Goal: Contribute content: Add original content to the website for others to see

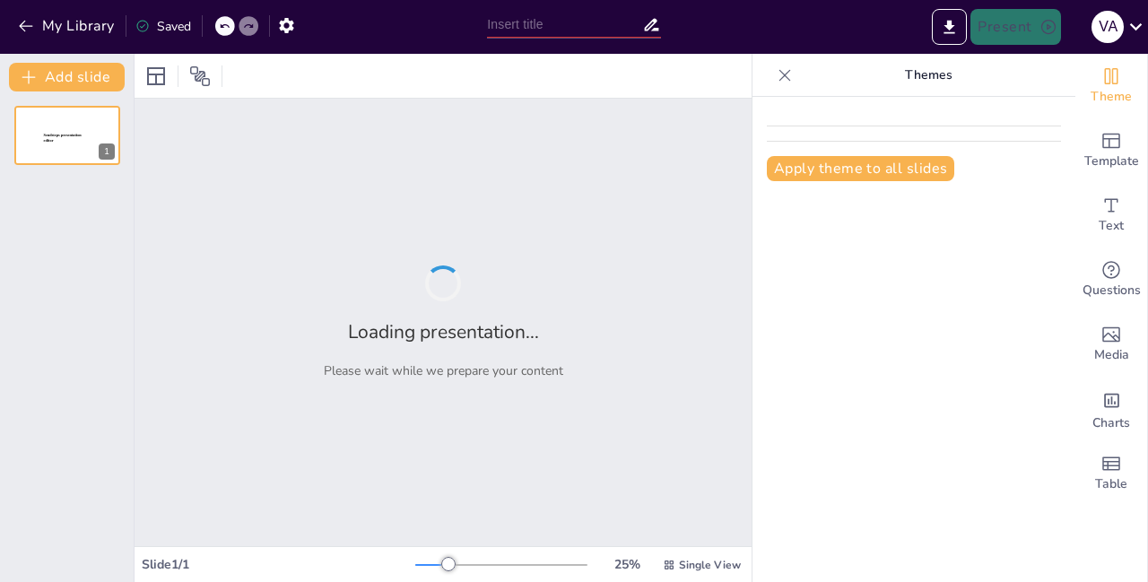
type input "Violencia Social en el [GEOGRAPHIC_DATA][PERSON_NAME]: Diagnóstico y Estrategia…"
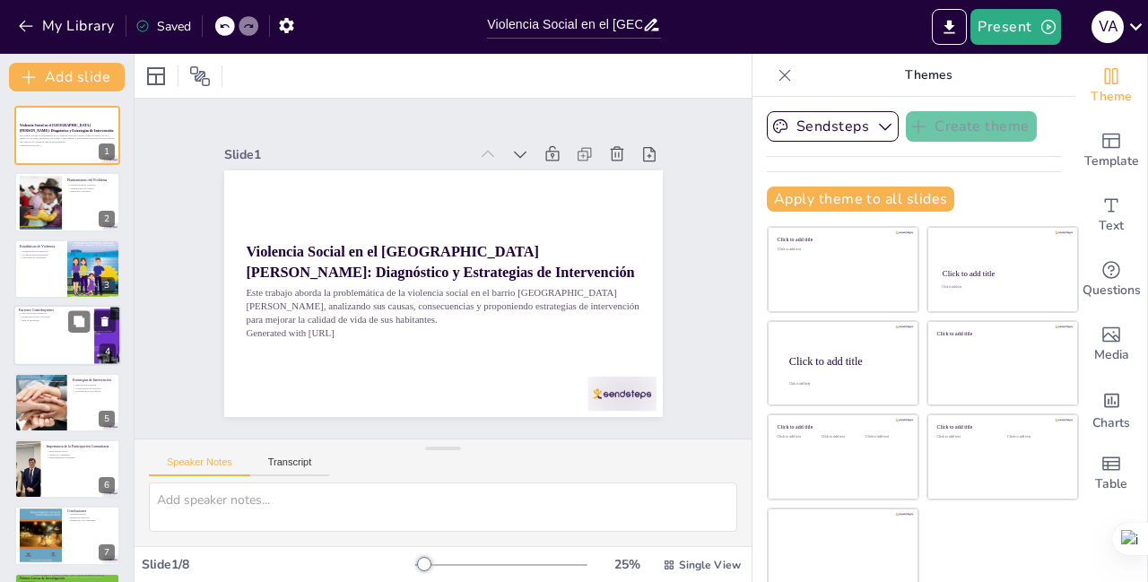
scroll to position [144, 0]
click at [45, 324] on div at bounding box center [67, 335] width 108 height 61
type textarea "La pobreza y la desigualdad son factores que alimentan la violencia social. Abo…"
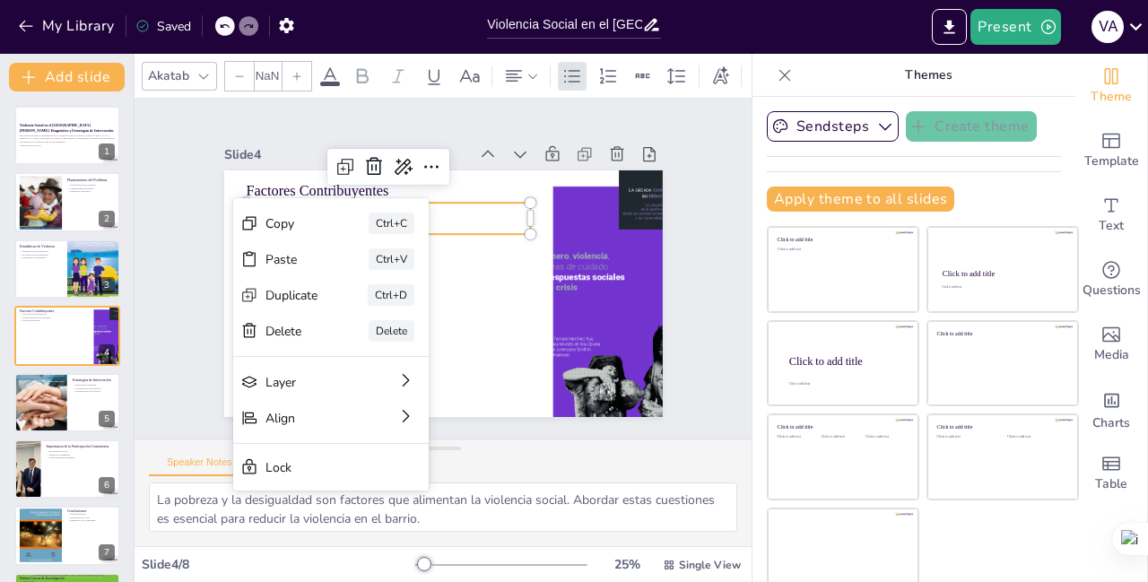
type input "32"
click at [379, 292] on div "Copy" at bounding box center [407, 310] width 56 height 37
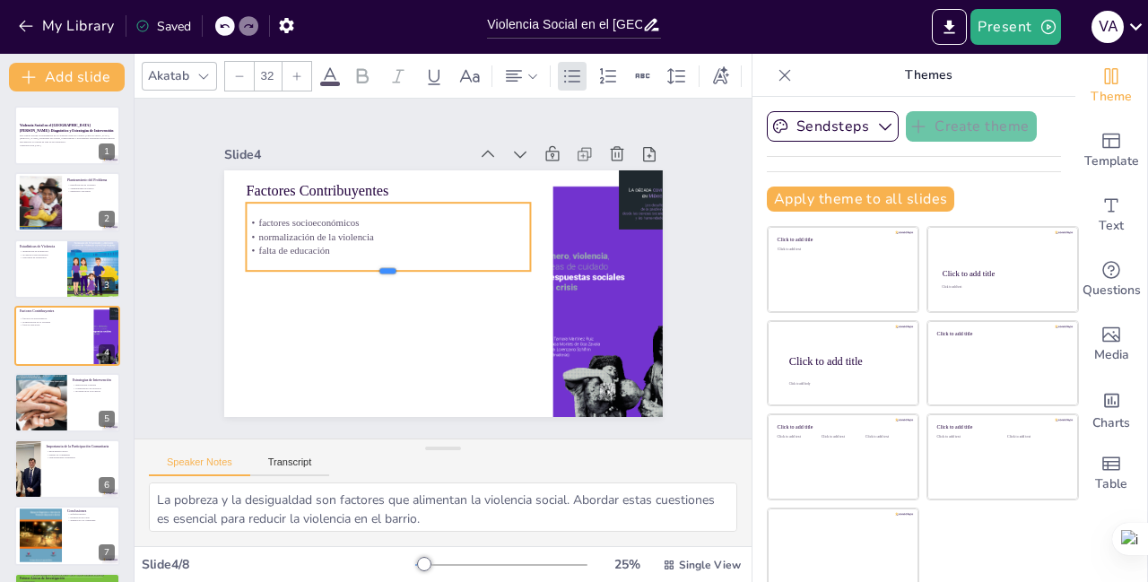
drag, startPoint x: 368, startPoint y: 227, endPoint x: 369, endPoint y: 265, distance: 37.7
click at [369, 265] on div at bounding box center [391, 249] width 254 height 155
click at [251, 217] on p "factores socioeconómicos" at bounding box center [393, 217] width 285 height 43
click at [258, 214] on p "factores socioeconómicos" at bounding box center [399, 213] width 282 height 73
click at [256, 172] on div at bounding box center [264, 163] width 17 height 17
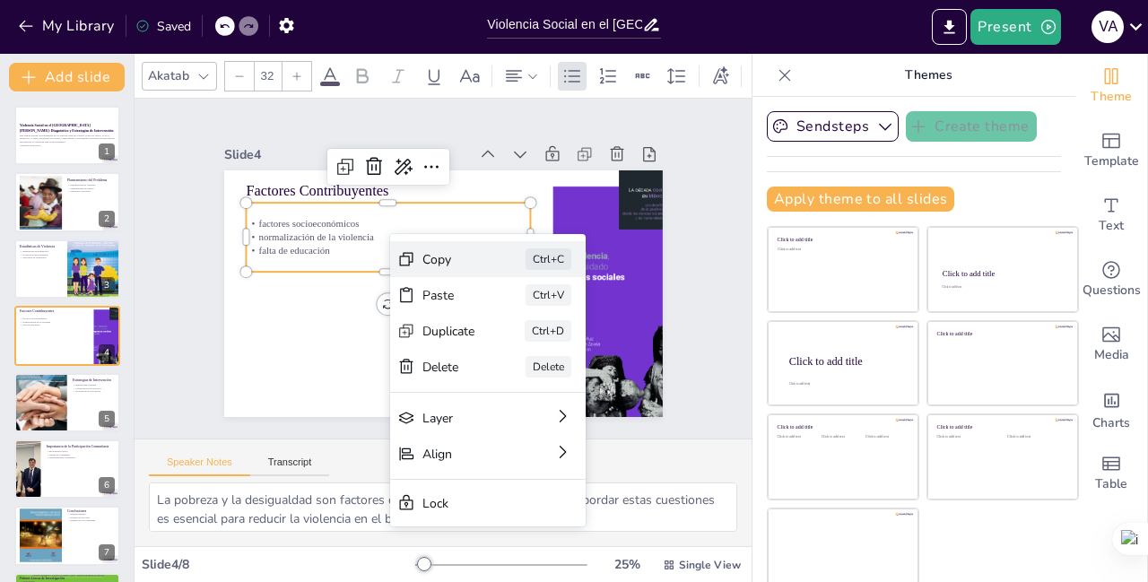
click at [493, 396] on div "Copy" at bounding box center [520, 416] width 55 height 41
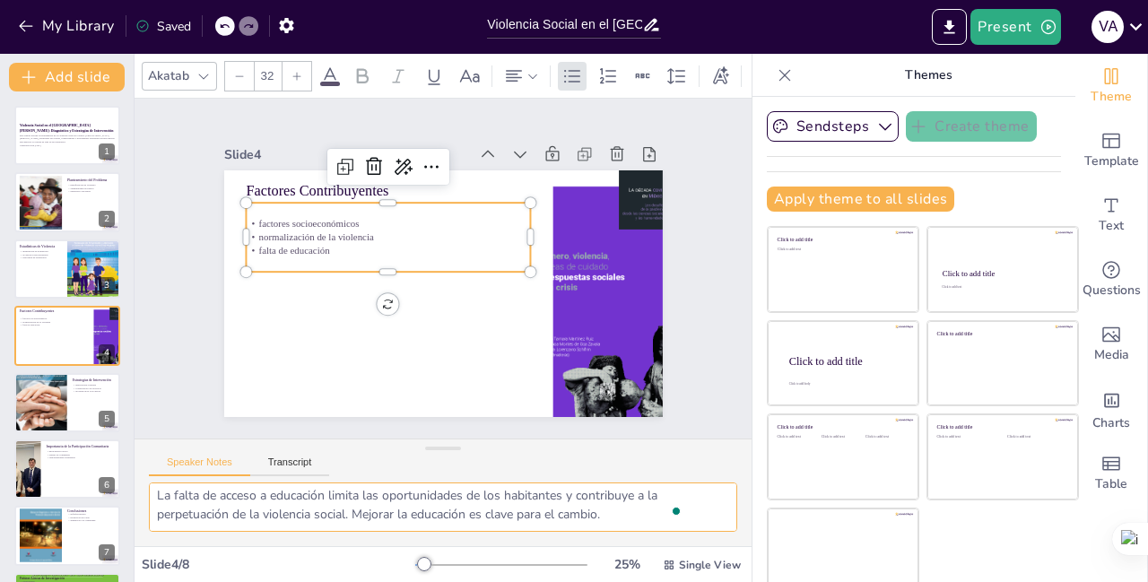
scroll to position [80, 0]
drag, startPoint x: 153, startPoint y: 499, endPoint x: 526, endPoint y: 502, distance: 373.2
click at [638, 522] on textarea "La pobreza y la desigualdad son factores que alimentan la violencia social. Abo…" at bounding box center [443, 507] width 589 height 49
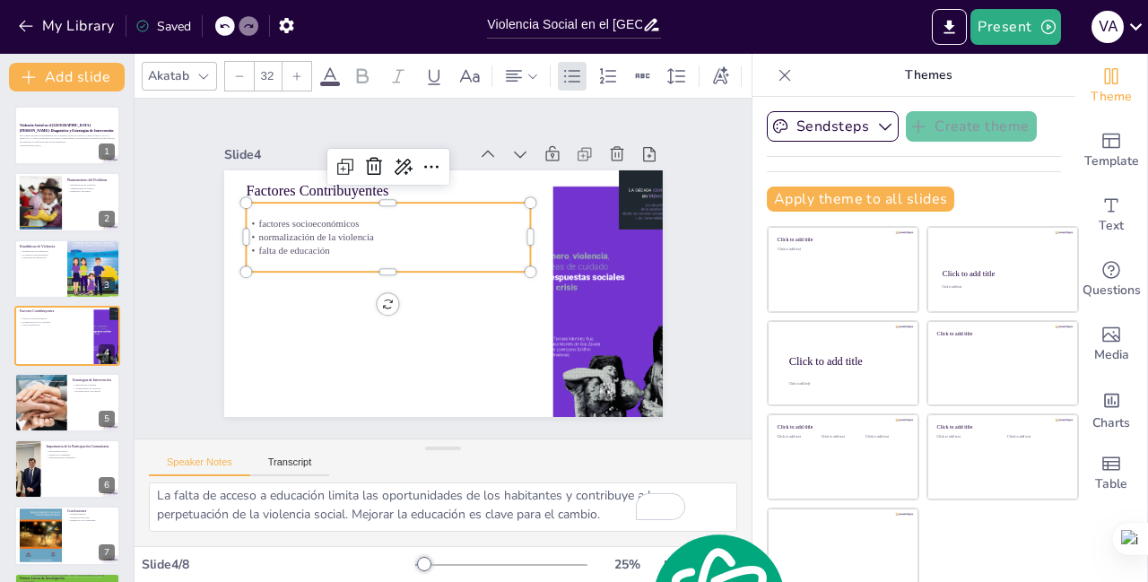
click at [693, 310] on div "Slide 1 Violencia Social en el [GEOGRAPHIC_DATA][PERSON_NAME]: Diagnóstico y Es…" at bounding box center [443, 268] width 675 height 461
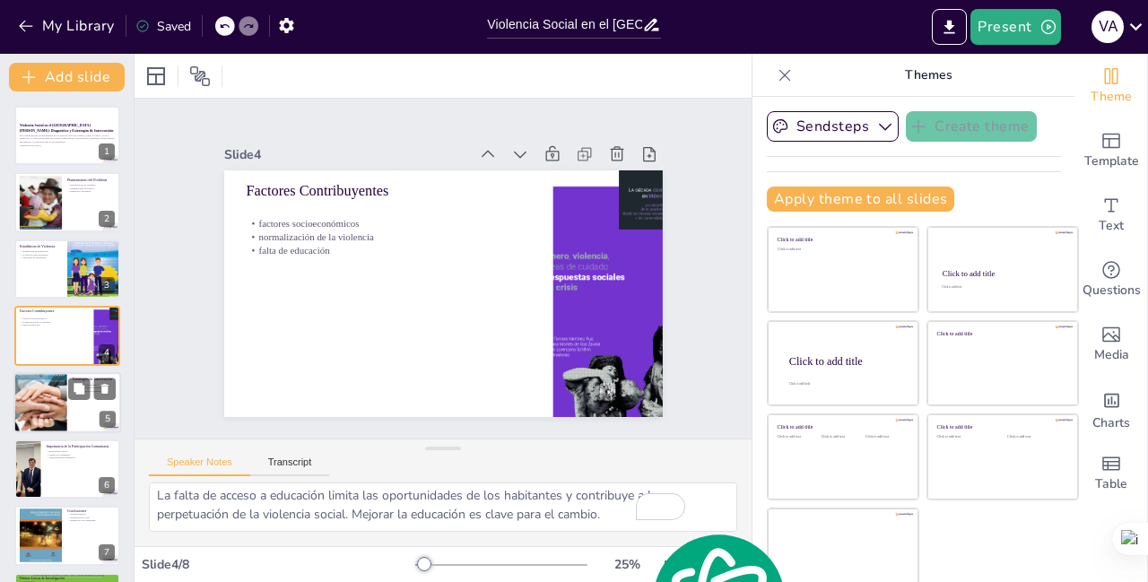
click at [63, 418] on div at bounding box center [40, 403] width 54 height 70
type textarea "La intervención comunal es clave para abordar la violencia social. Involucrar a…"
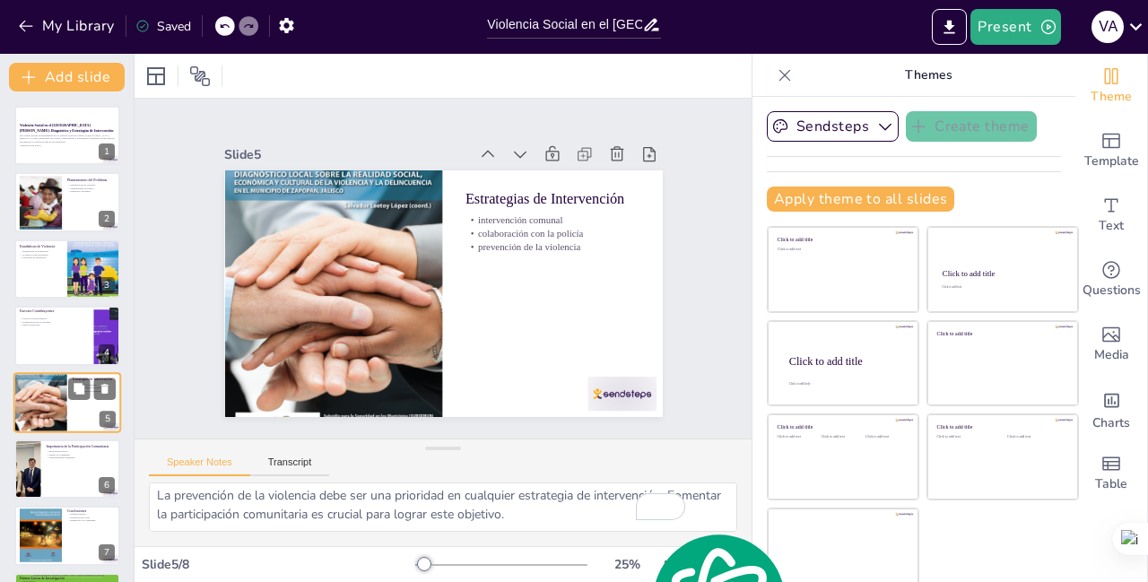
scroll to position [65, 0]
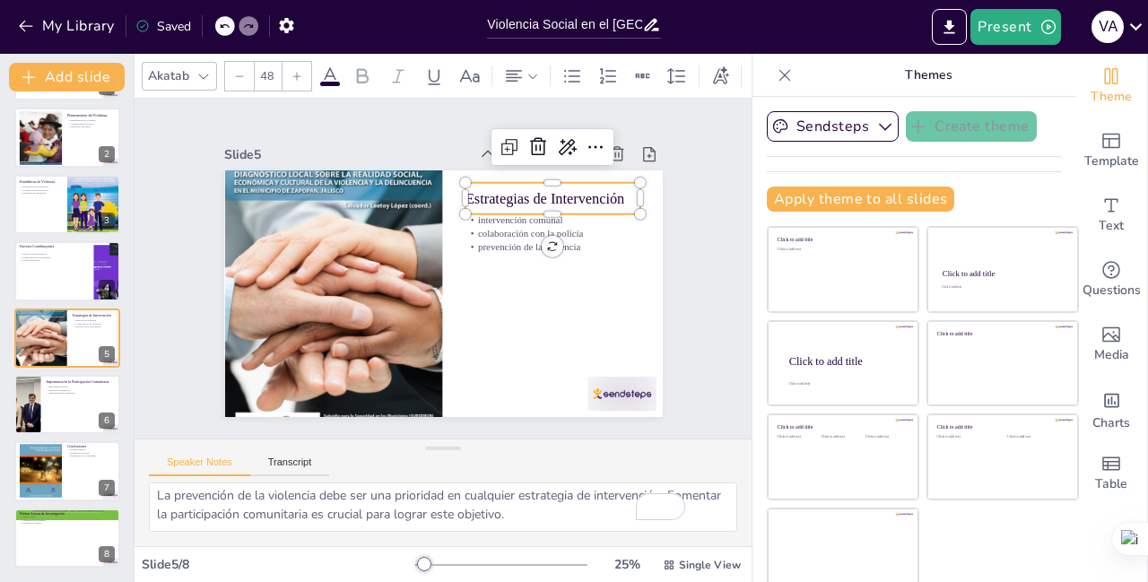
click at [477, 195] on p "Estrategias de Intervención" at bounding box center [565, 223] width 176 height 57
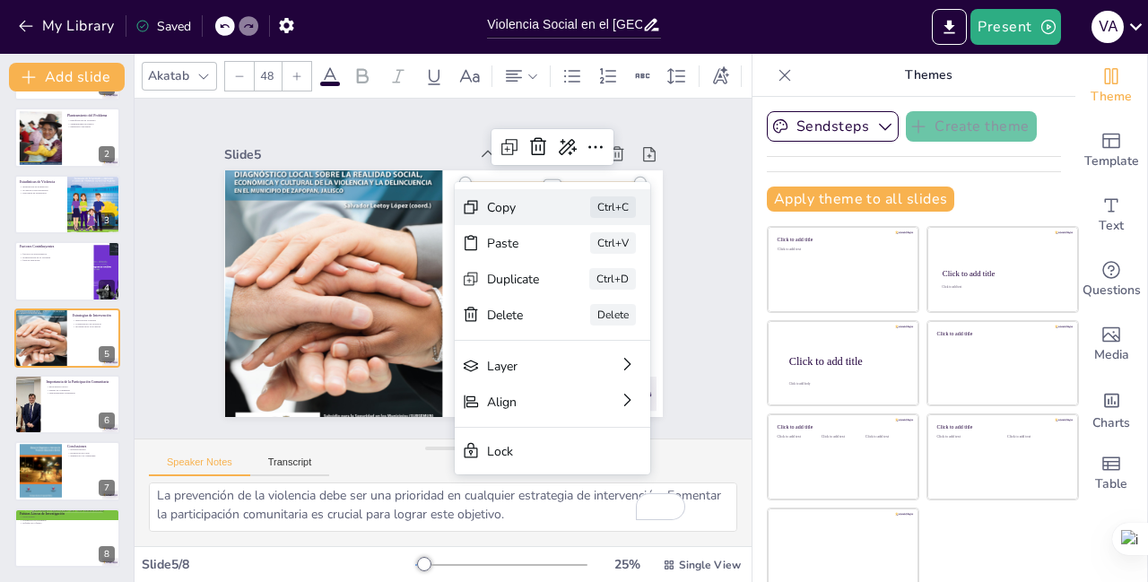
click at [565, 332] on div "Copy Ctrl+C" at bounding box center [663, 379] width 197 height 94
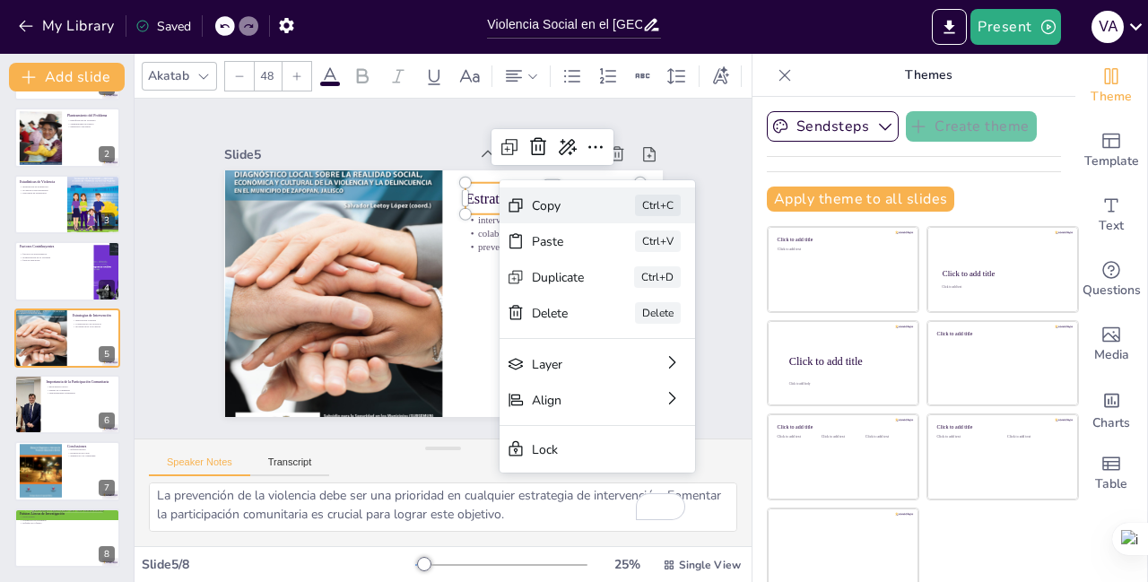
click at [642, 363] on div "Copy" at bounding box center [670, 379] width 56 height 32
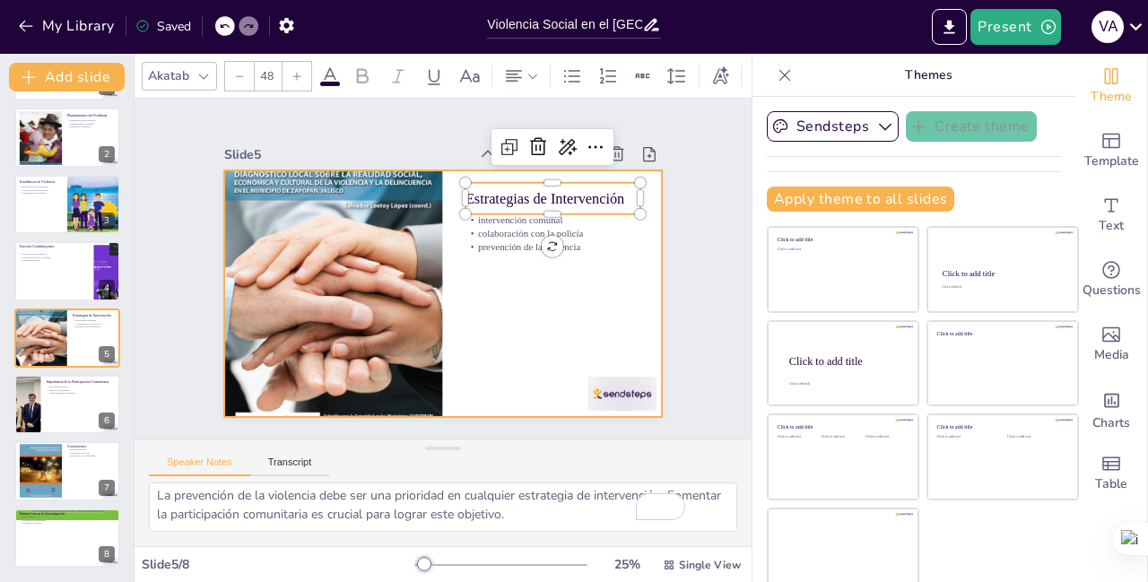
click at [588, 256] on div at bounding box center [441, 294] width 462 height 292
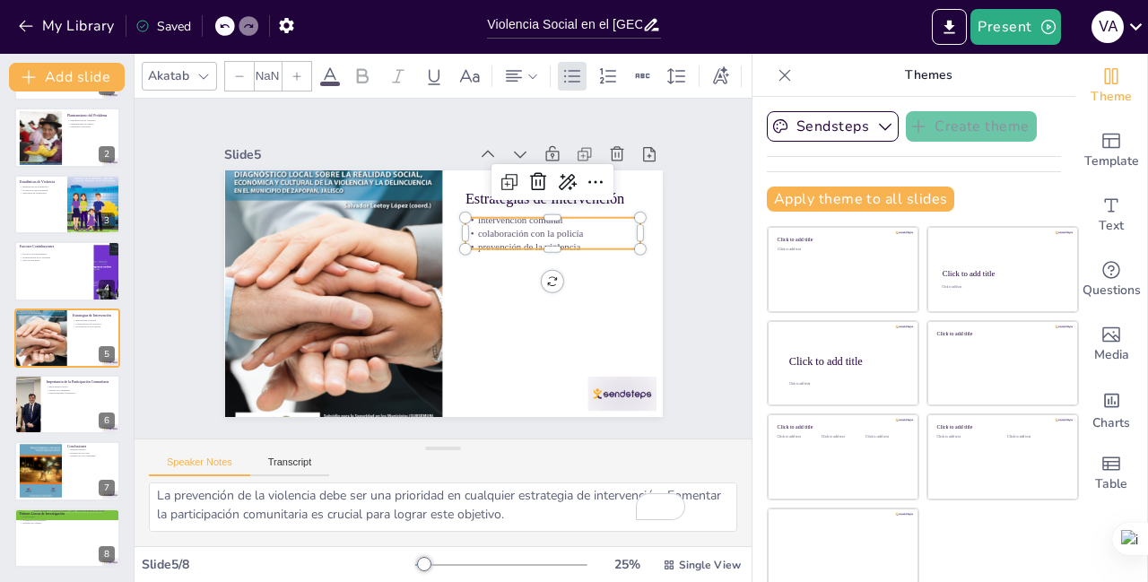
type input "32"
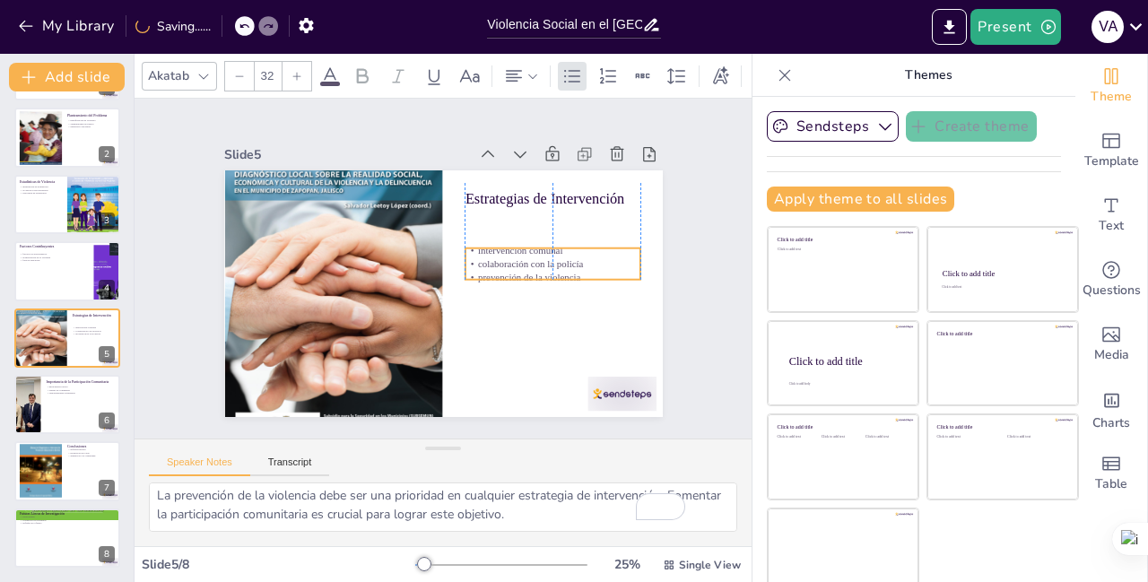
drag, startPoint x: 574, startPoint y: 237, endPoint x: 573, endPoint y: 267, distance: 30.5
click at [573, 275] on p "prevención de la violencia" at bounding box center [548, 300] width 174 height 50
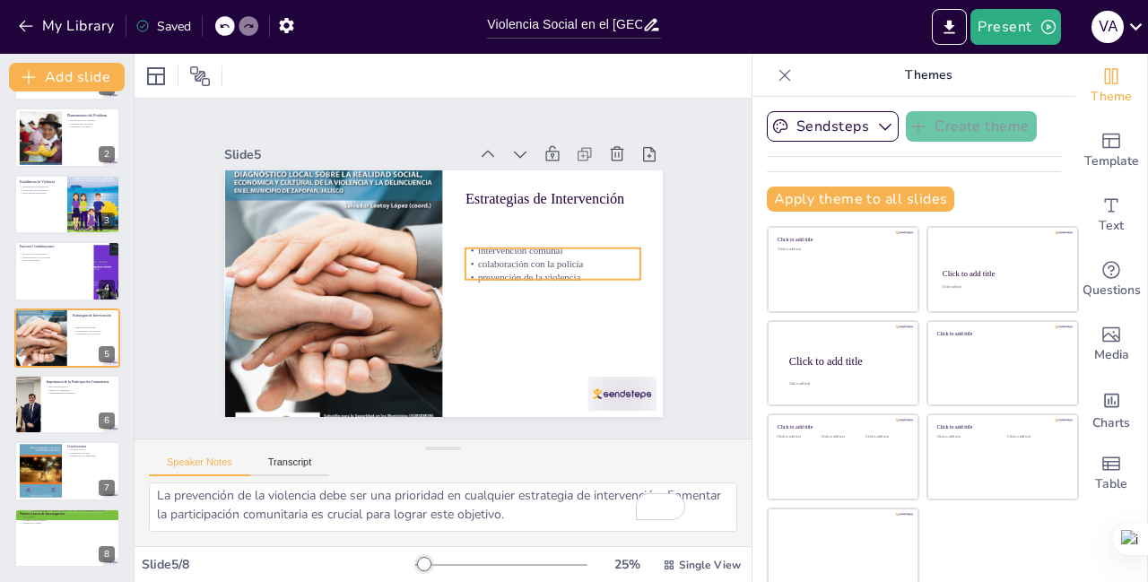
click at [467, 249] on p "intervención comunal" at bounding box center [554, 274] width 174 height 50
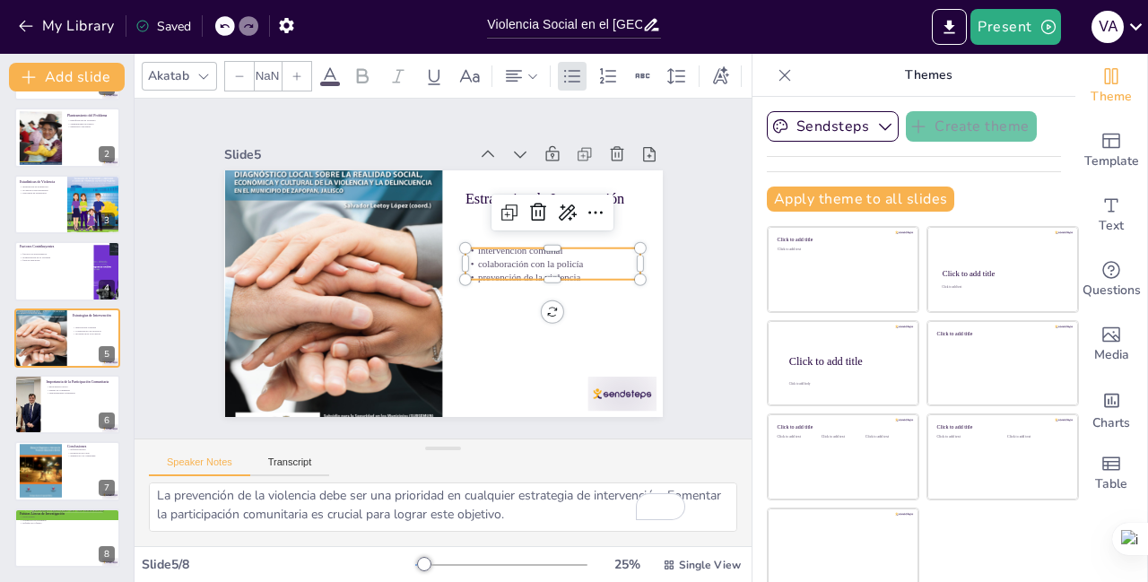
type input "32"
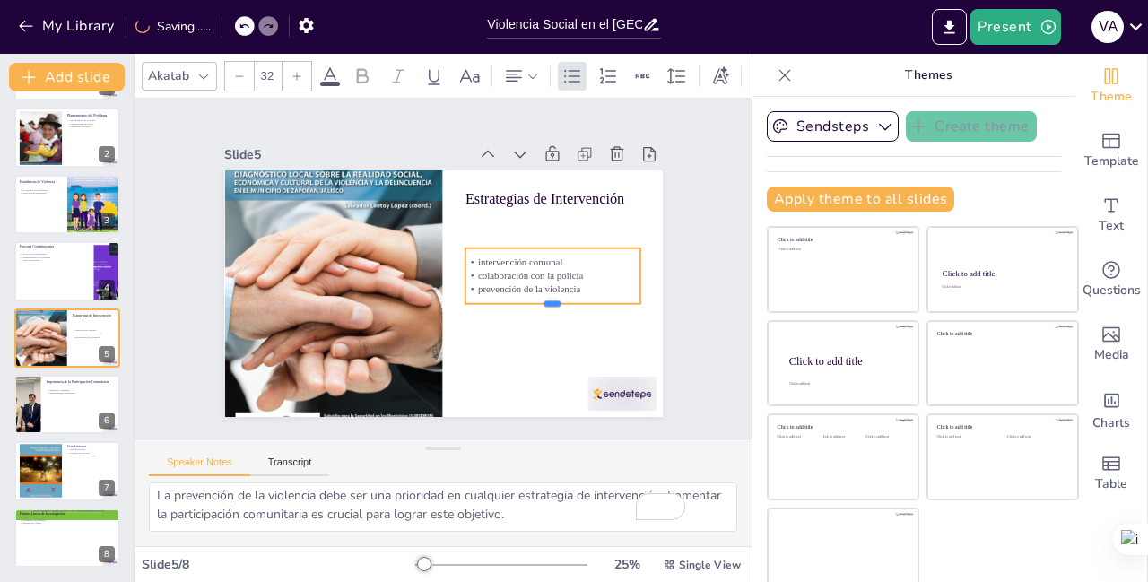
drag, startPoint x: 532, startPoint y: 275, endPoint x: 532, endPoint y: 299, distance: 24.2
click at [532, 309] on div at bounding box center [534, 343] width 171 height 68
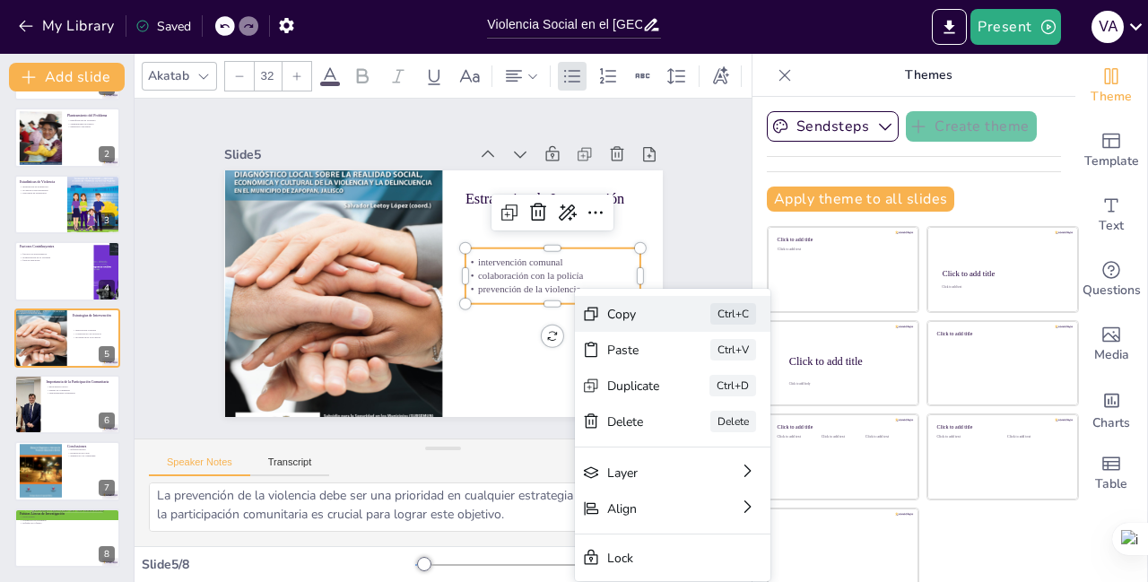
click at [680, 490] on div "Copy" at bounding box center [708, 506] width 56 height 32
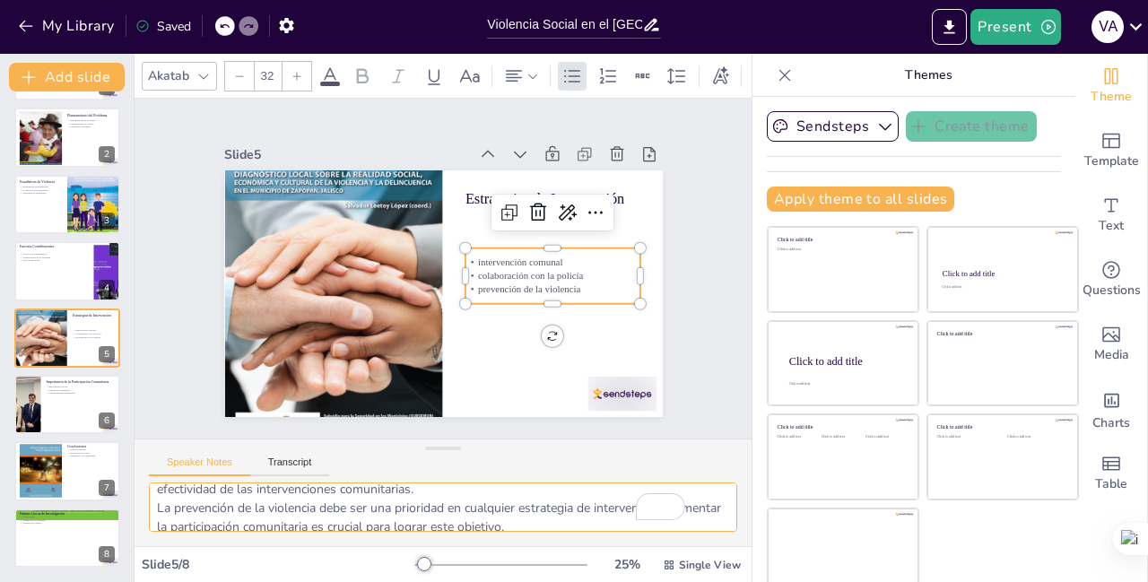
scroll to position [80, 0]
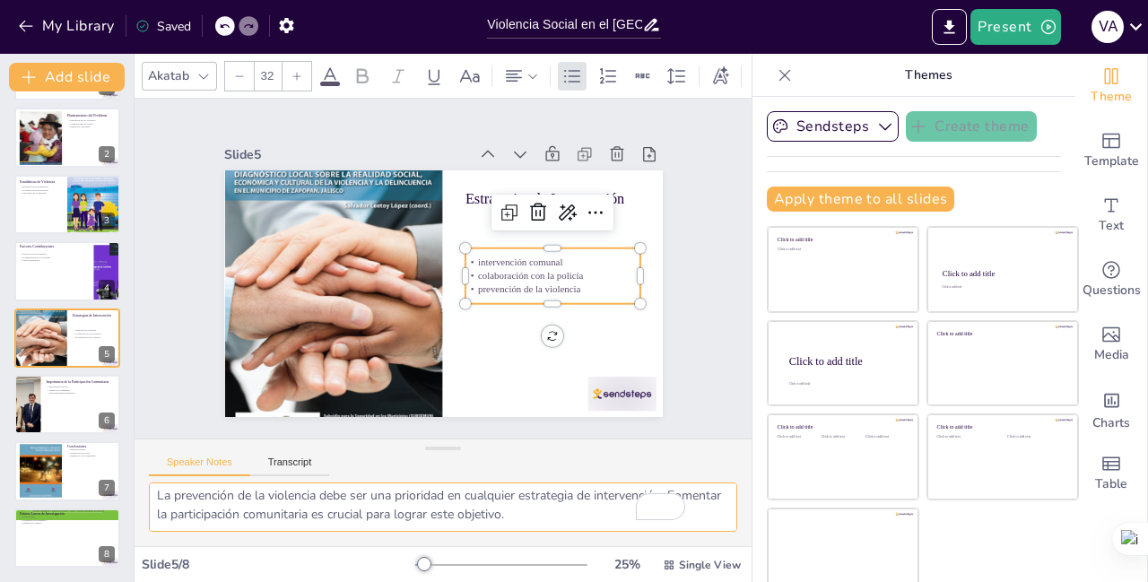
drag, startPoint x: 156, startPoint y: 499, endPoint x: 392, endPoint y: 501, distance: 236.0
click at [392, 501] on textarea "La intervención comunal es clave para abordar la violencia social. Involucrar a…" at bounding box center [443, 507] width 589 height 49
click at [397, 509] on textarea "La intervención comunal es clave para abordar la violencia social. Involucrar a…" at bounding box center [443, 507] width 589 height 49
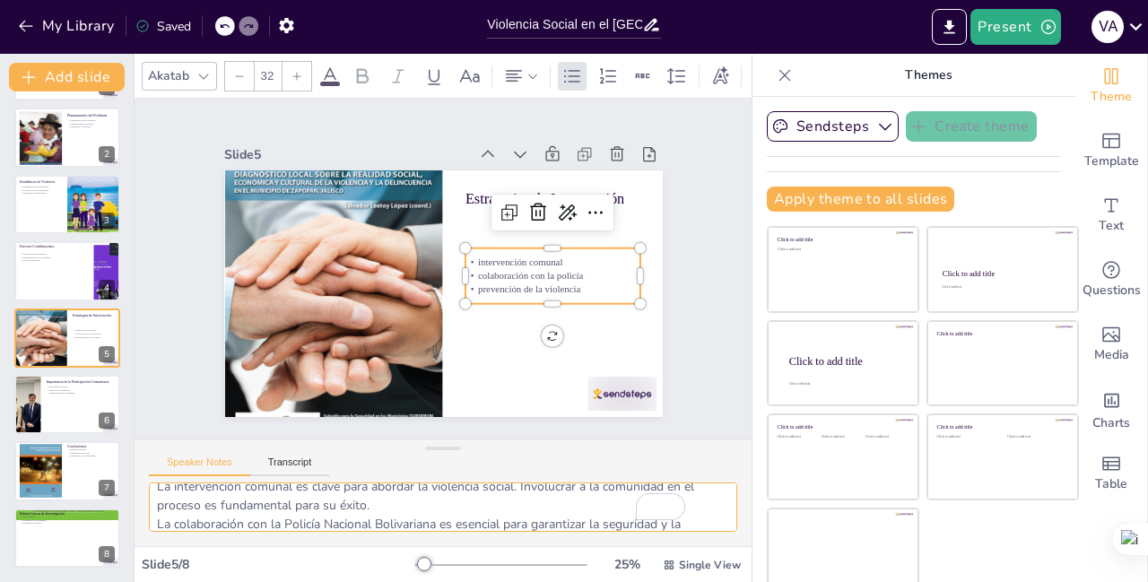
scroll to position [51, 0]
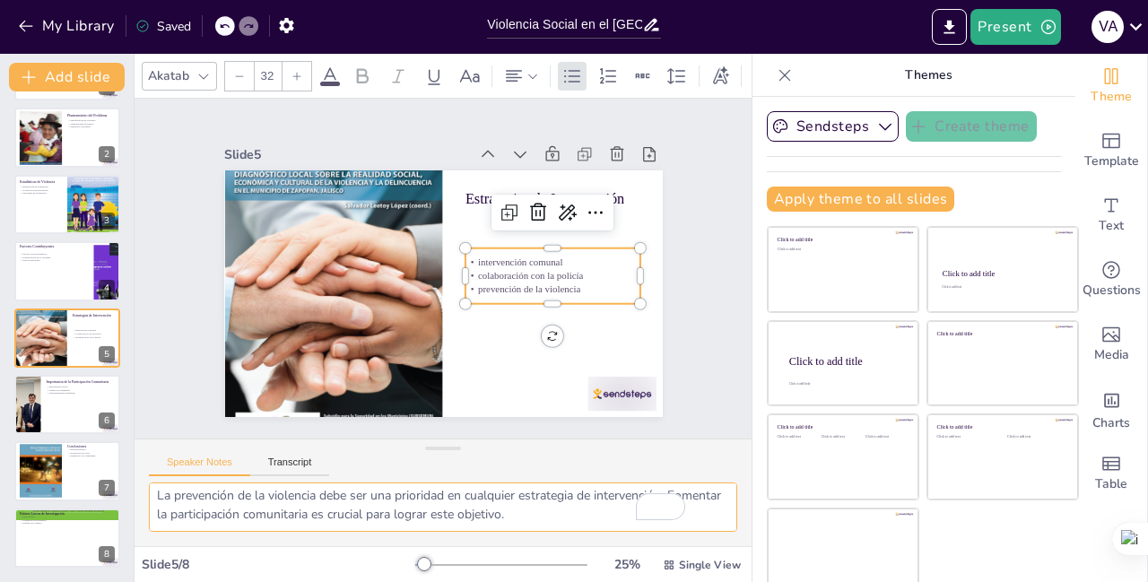
drag, startPoint x: 389, startPoint y: 519, endPoint x: 360, endPoint y: 499, distance: 36.1
click at [352, 501] on textarea "La intervención comunal es clave para abordar la violencia social. Involucrar a…" at bounding box center [443, 507] width 589 height 49
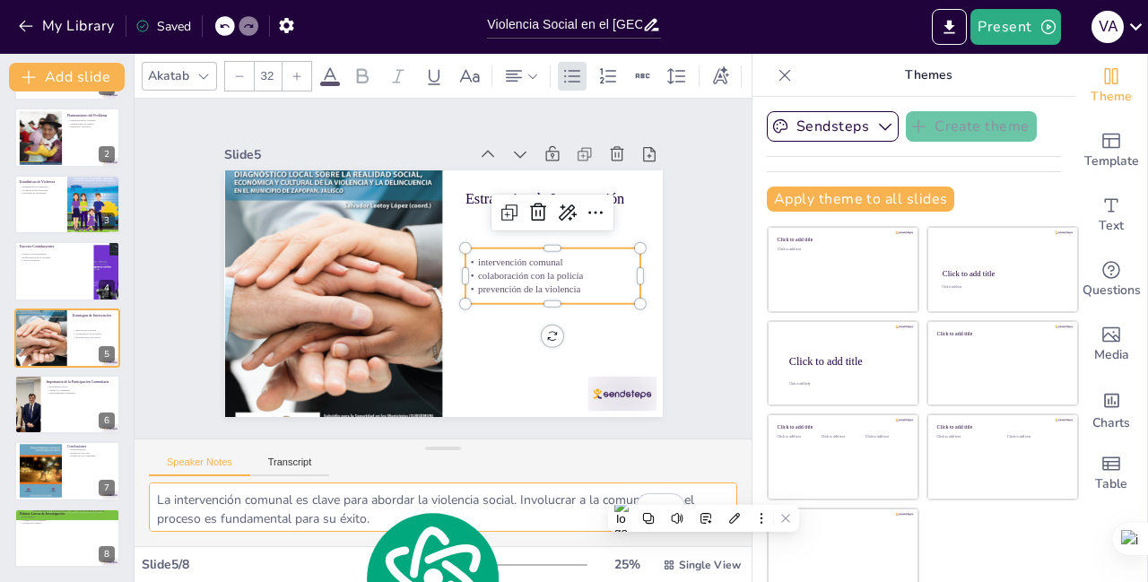
click at [615, 493] on textarea "La intervención comunal es clave para abordar la violencia social. Involucrar a…" at bounding box center [443, 507] width 589 height 49
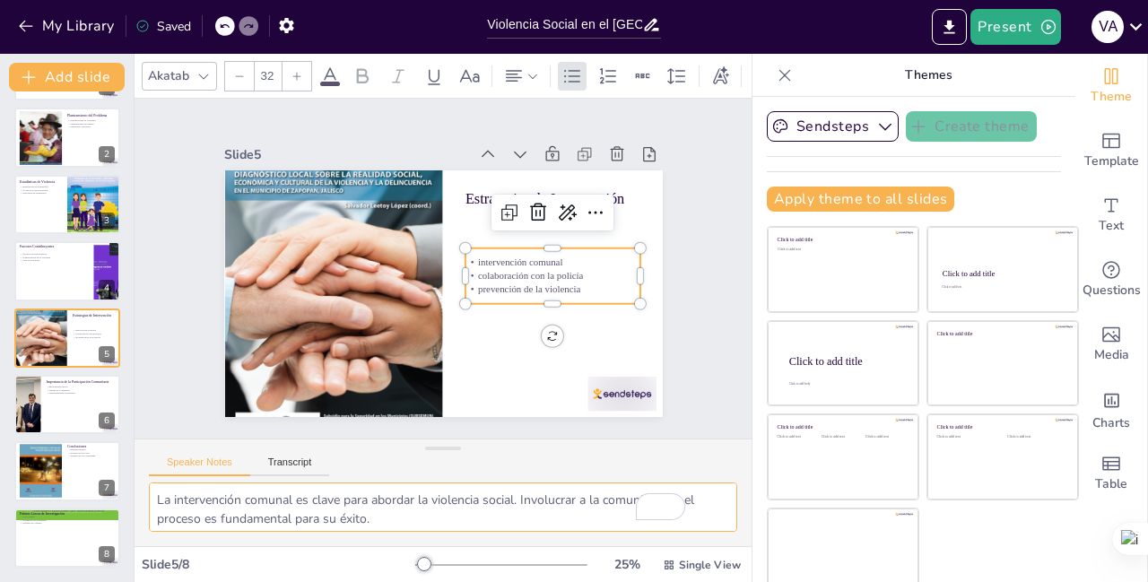
drag, startPoint x: 380, startPoint y: 519, endPoint x: 159, endPoint y: 501, distance: 222.4
click at [159, 501] on textarea "La intervención comunal es clave para abordar la violencia social. Involucrar a…" at bounding box center [443, 507] width 589 height 49
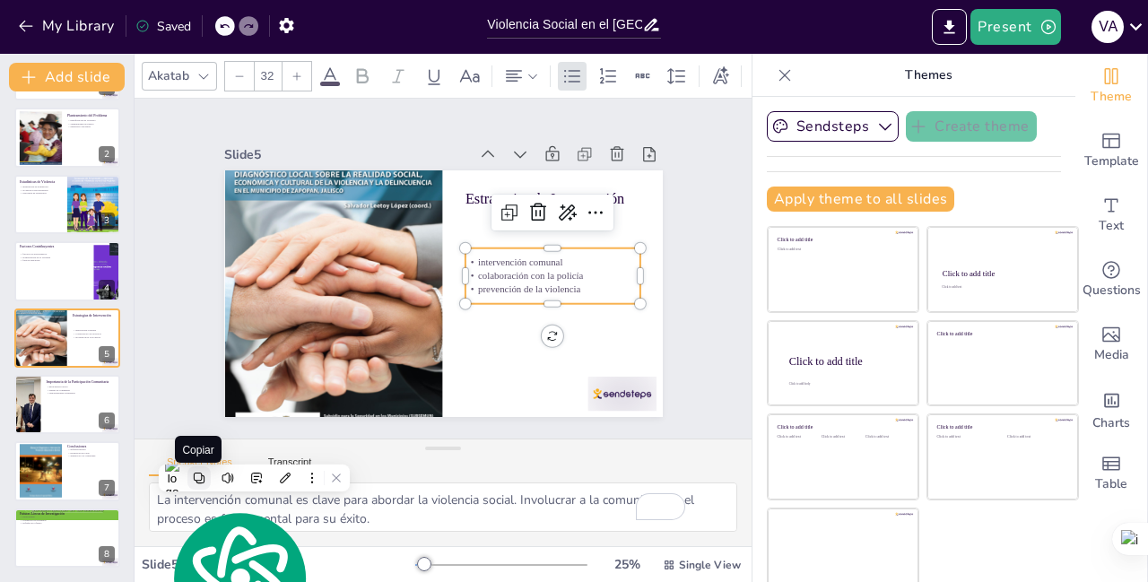
click at [196, 477] on icon at bounding box center [199, 478] width 13 height 13
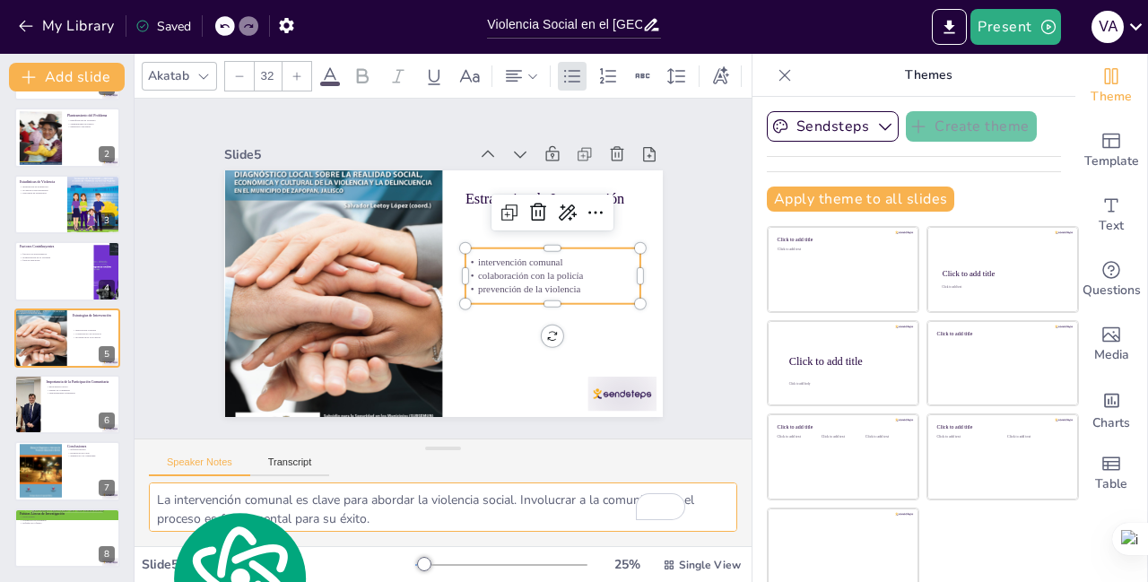
click at [596, 517] on textarea "La intervención comunal es clave para abordar la violencia social. Involucrar a…" at bounding box center [443, 507] width 589 height 49
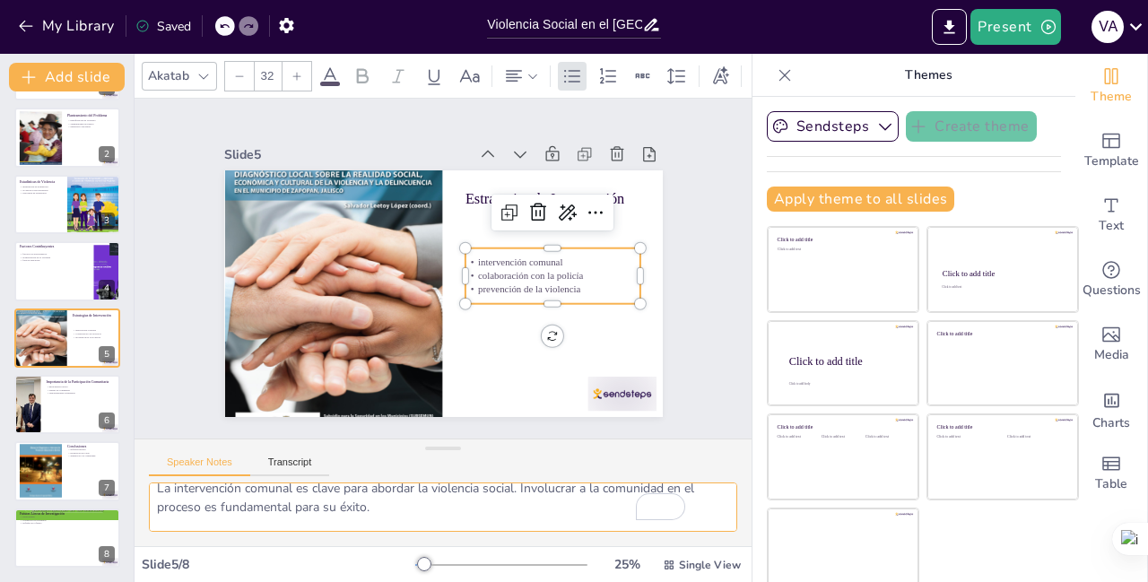
scroll to position [0, 0]
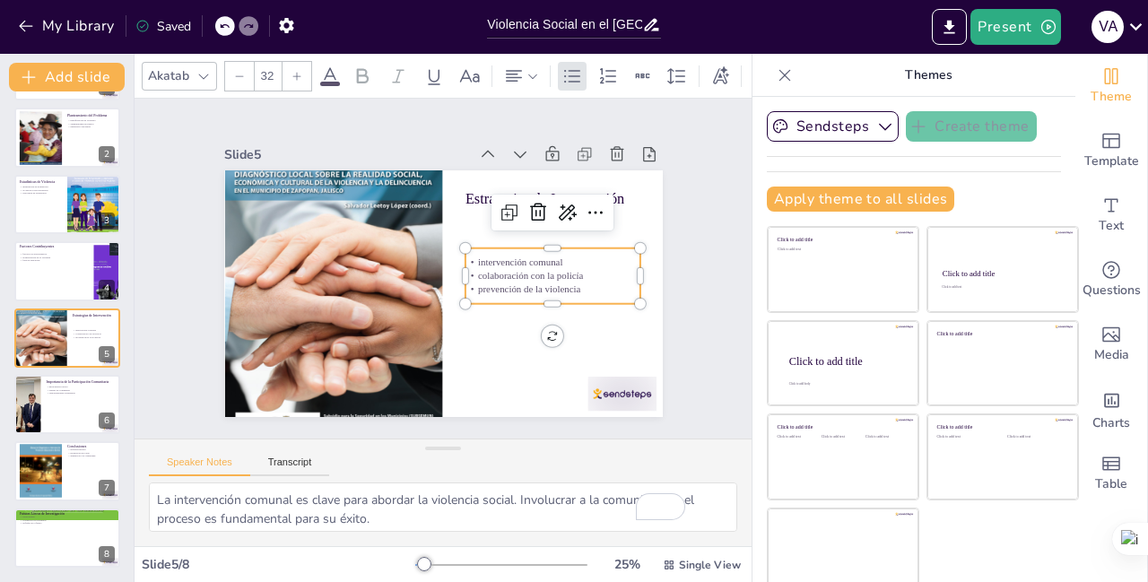
click at [0, 0] on sider-quick-compose-btn at bounding box center [0, 0] width 0 height 0
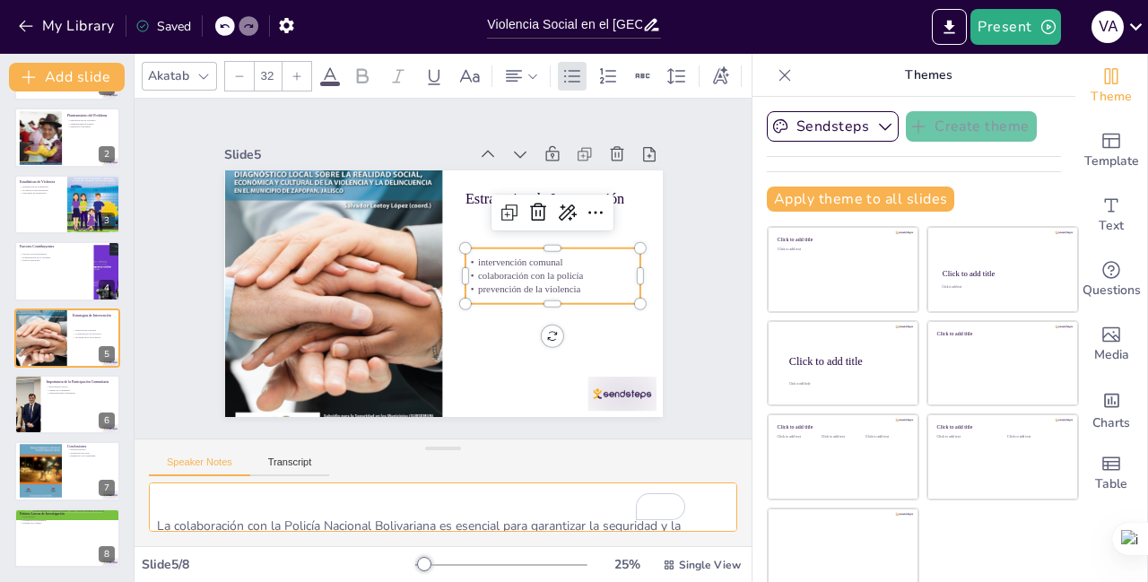
click at [160, 513] on textarea "La intervención comunal es clave para abordar la violencia social. Involucrar a…" at bounding box center [443, 507] width 589 height 49
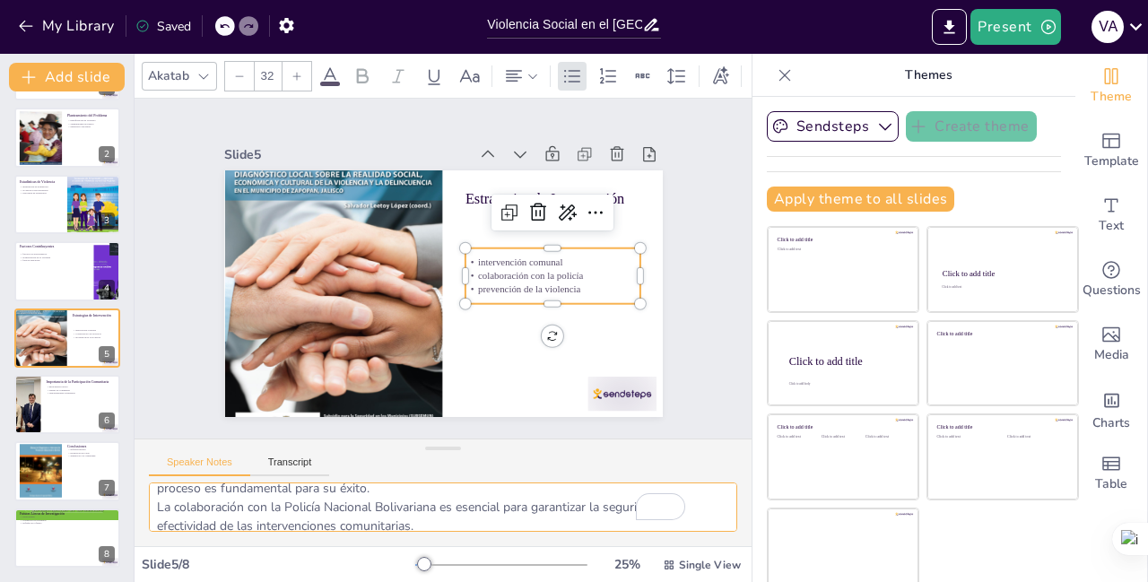
scroll to position [12, 0]
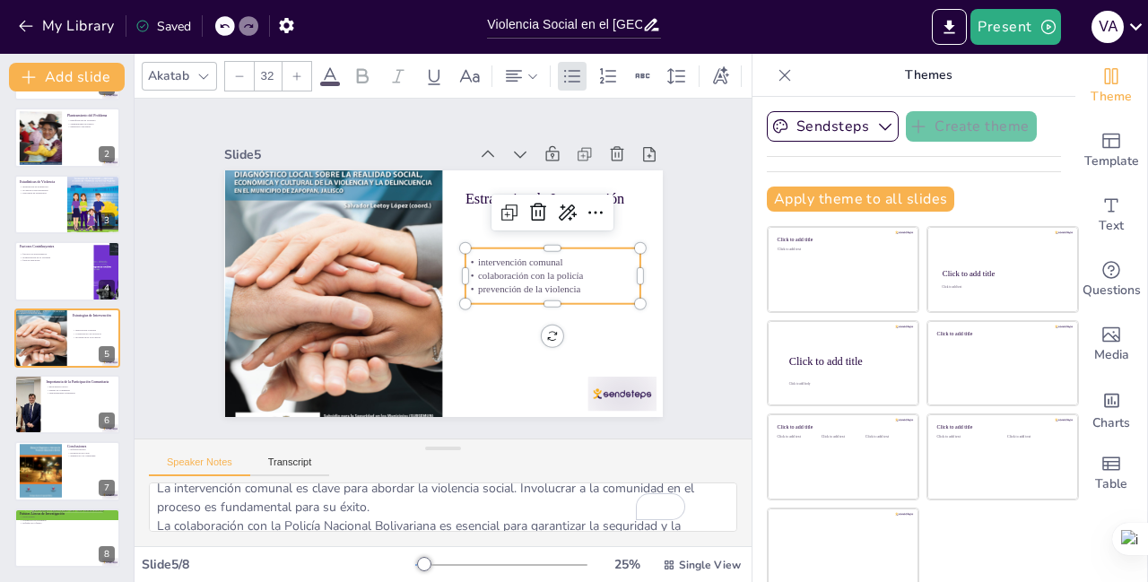
click at [0, 0] on sider-quick-compose-btn at bounding box center [0, 0] width 0 height 0
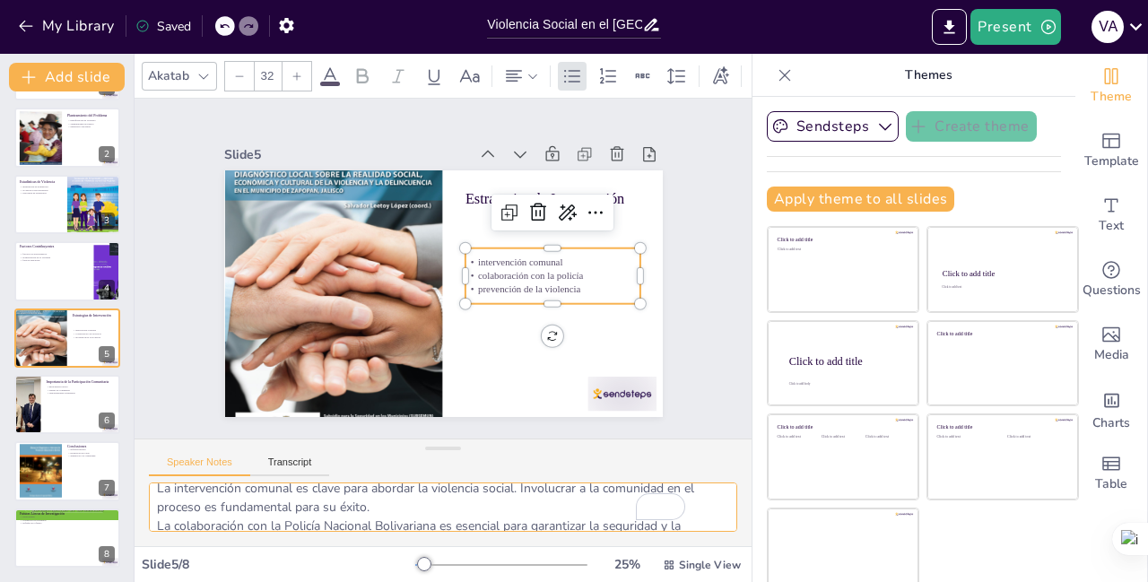
click at [679, 528] on textarea "La intervención comunal es clave para abordar la violencia social. Involucrar a…" at bounding box center [443, 507] width 589 height 49
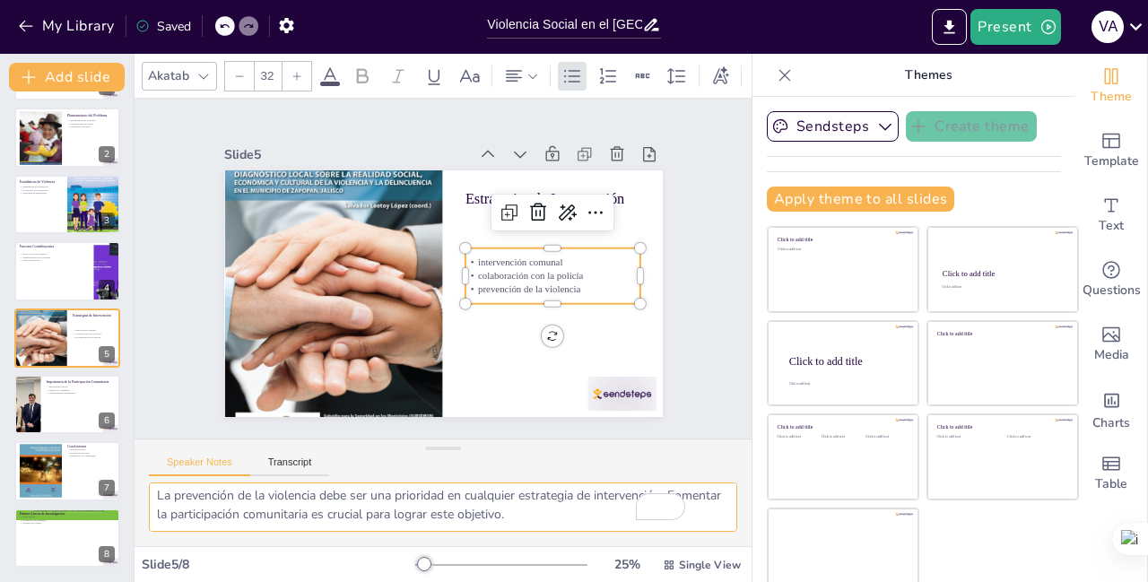
scroll to position [51, 0]
drag, startPoint x: 156, startPoint y: 505, endPoint x: 334, endPoint y: 519, distance: 178.2
click at [334, 519] on textarea "La intervención comunal es clave para abordar la violencia social. Involucrar a…" at bounding box center [443, 507] width 589 height 49
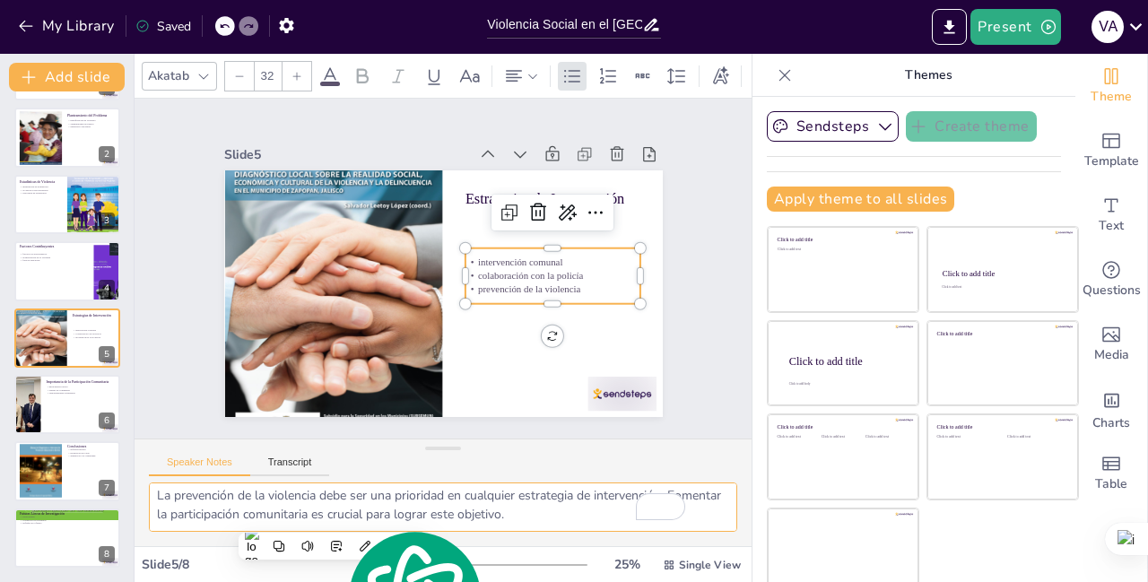
click at [363, 505] on textarea "La intervención comunal es clave para abordar la violencia social. Involucrar a…" at bounding box center [443, 507] width 589 height 49
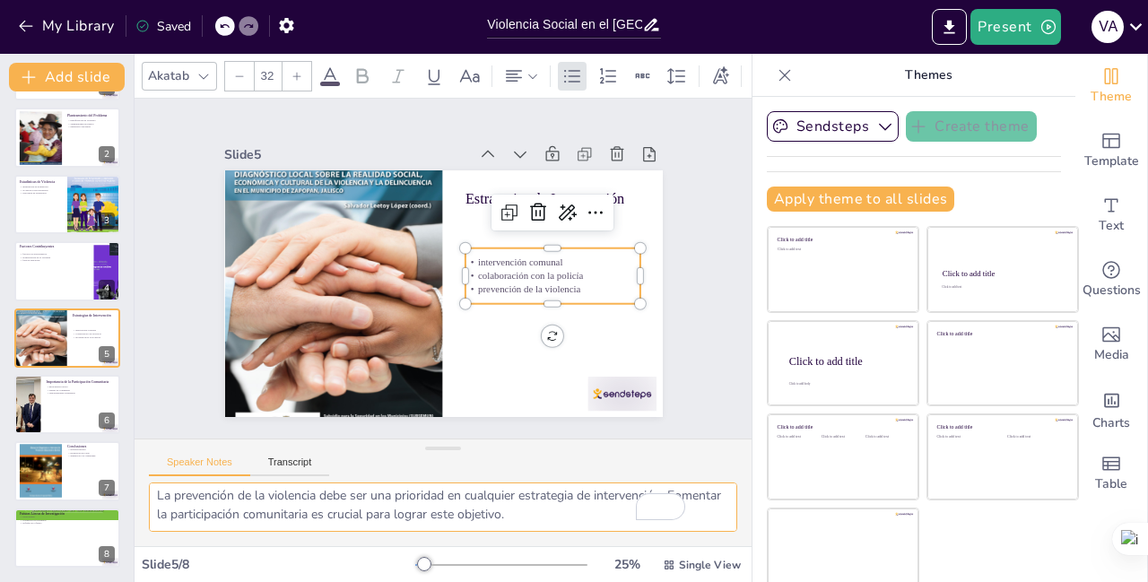
drag, startPoint x: 436, startPoint y: 515, endPoint x: 403, endPoint y: 520, distance: 33.6
click at [400, 519] on textarea "La intervención comunal es clave para abordar la violencia social. Involucrar a…" at bounding box center [443, 507] width 589 height 49
click at [448, 515] on textarea "La intervención comunal es clave para abordar la violencia social. Involucrar a…" at bounding box center [443, 507] width 589 height 49
drag, startPoint x: 158, startPoint y: 496, endPoint x: 179, endPoint y: 501, distance: 22.0
click at [179, 501] on textarea "La intervención comunal es clave para abordar la violencia social. Involucrar a…" at bounding box center [443, 507] width 589 height 49
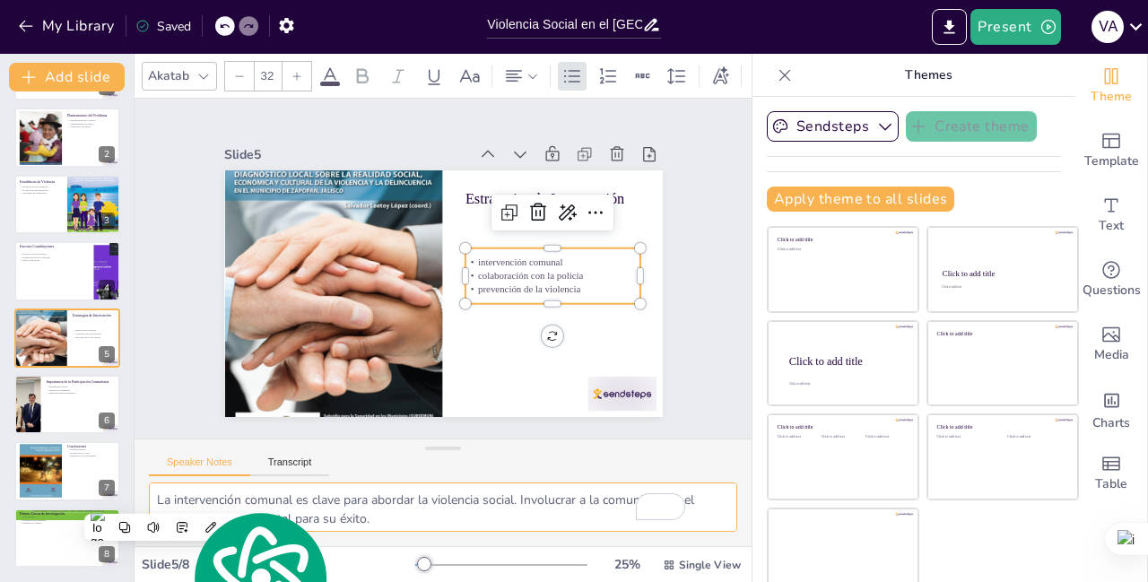
click at [605, 512] on textarea "La intervención comunal es clave para abordar la violencia social. Involucrar a…" at bounding box center [443, 507] width 589 height 49
click at [601, 501] on textarea "La intervención comunal es clave para abordar la violencia social. Involucrar a…" at bounding box center [443, 507] width 589 height 49
click at [599, 504] on textarea "La intervención comunal es clave para abordar la violencia social. Involucrar a…" at bounding box center [443, 507] width 589 height 49
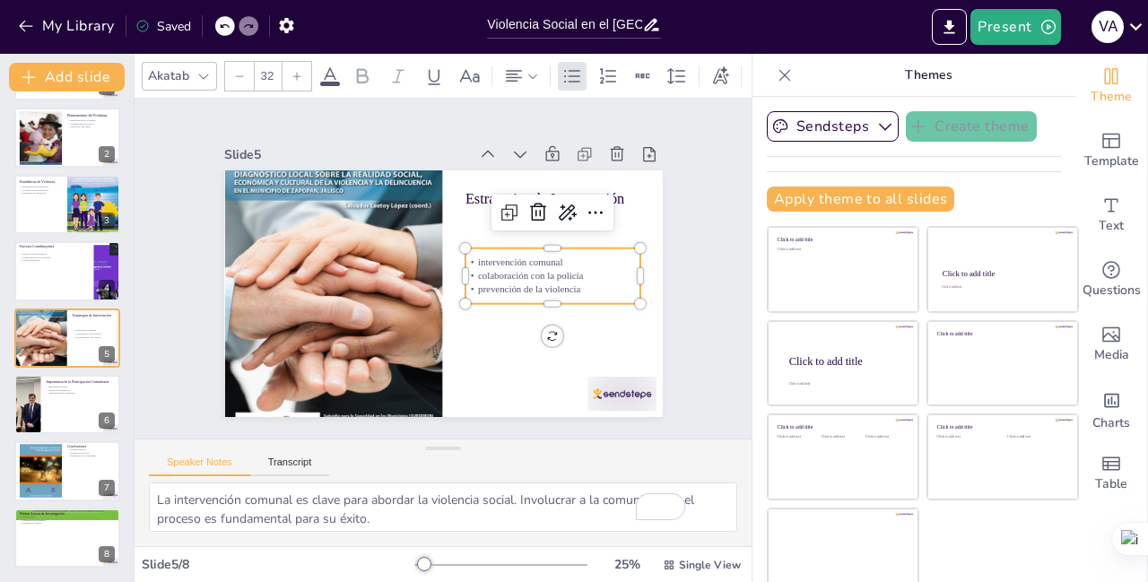
click at [0, 0] on sider-quick-compose-btn at bounding box center [0, 0] width 0 height 0
drag, startPoint x: 704, startPoint y: 520, endPoint x: 624, endPoint y: 533, distance: 81.7
click at [0, 0] on sider-quick-compose-btn at bounding box center [0, 0] width 0 height 0
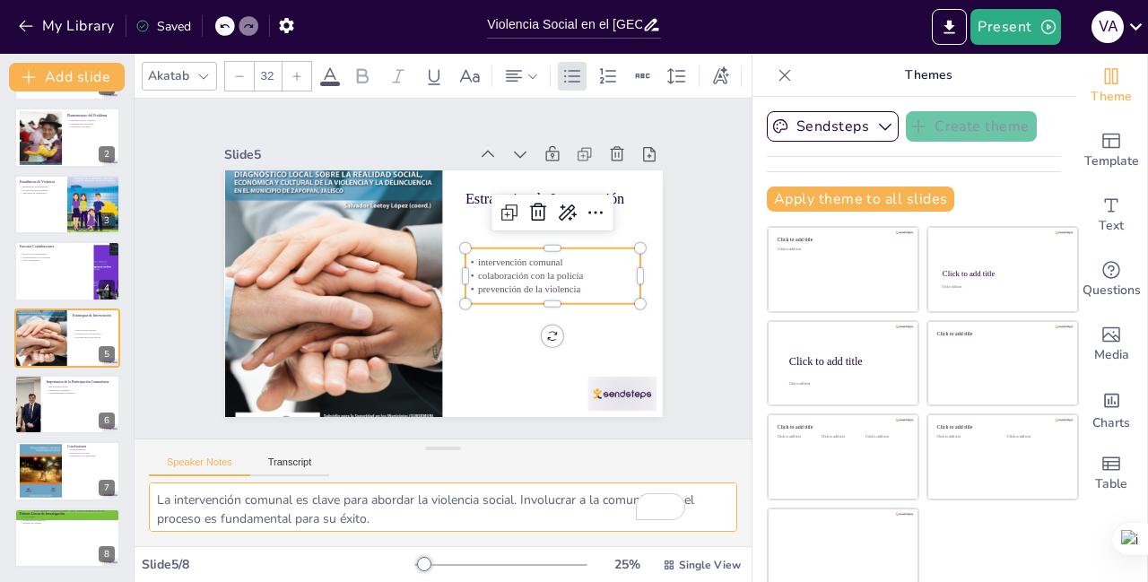
click at [393, 517] on textarea "La intervención comunal es clave para abordar la violencia social. Involucrar a…" at bounding box center [443, 507] width 589 height 49
drag, startPoint x: 157, startPoint y: 501, endPoint x: 650, endPoint y: 533, distance: 494.5
click at [650, 533] on div "La intervención comunal es clave para abordar la violencia social. Involucrar a…" at bounding box center [443, 515] width 617 height 64
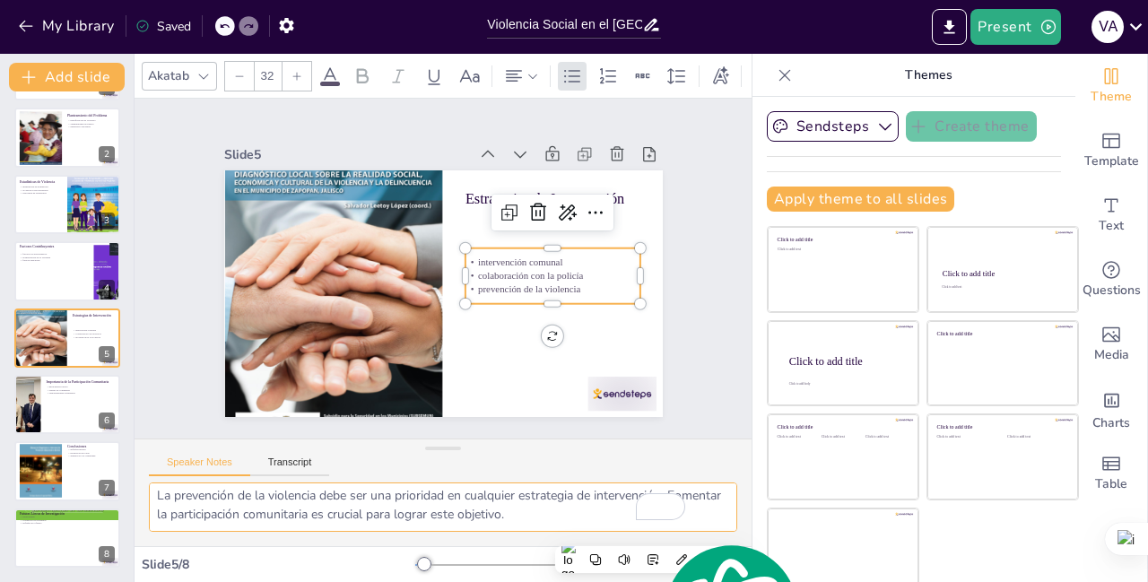
click at [517, 504] on textarea "La intervención comunal es clave para abordar la violencia social. Involucrar a…" at bounding box center [443, 507] width 589 height 49
drag, startPoint x: 156, startPoint y: 493, endPoint x: 608, endPoint y: 537, distance: 454.3
click at [608, 537] on div "La intervención comunal es clave para abordar la violencia social. Involucrar a…" at bounding box center [443, 515] width 617 height 64
click at [365, 515] on textarea "La intervención comunal es clave para abordar la violencia social. Involucrar a…" at bounding box center [443, 507] width 589 height 49
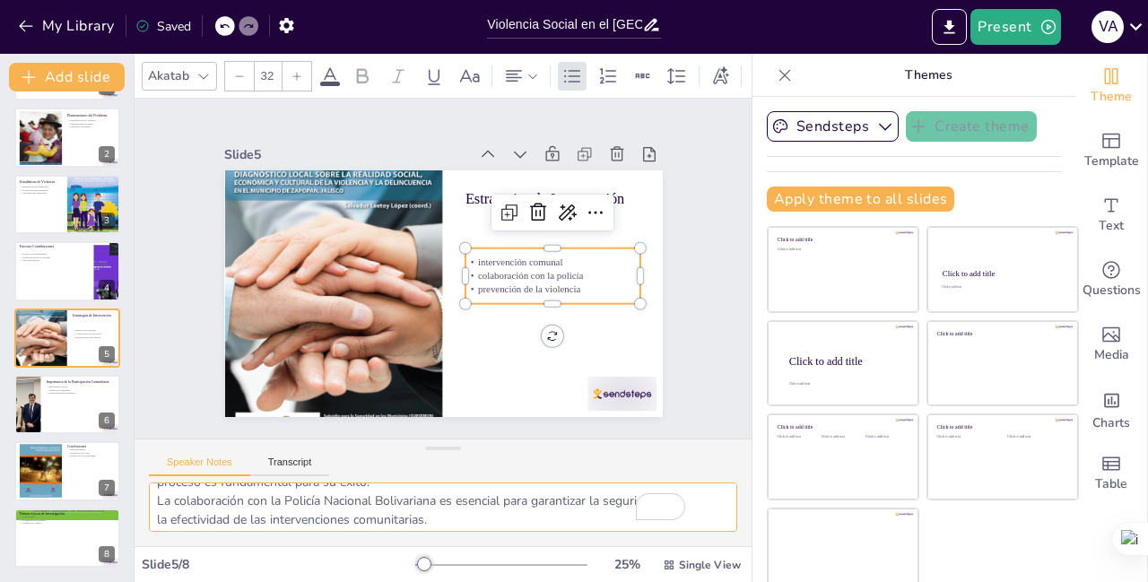
scroll to position [15, 0]
drag, startPoint x: 158, startPoint y: 496, endPoint x: 257, endPoint y: 509, distance: 99.5
click at [257, 509] on textarea "La intervención comunal es clave para abordar la violencia social. Involucrar a…" at bounding box center [443, 507] width 589 height 49
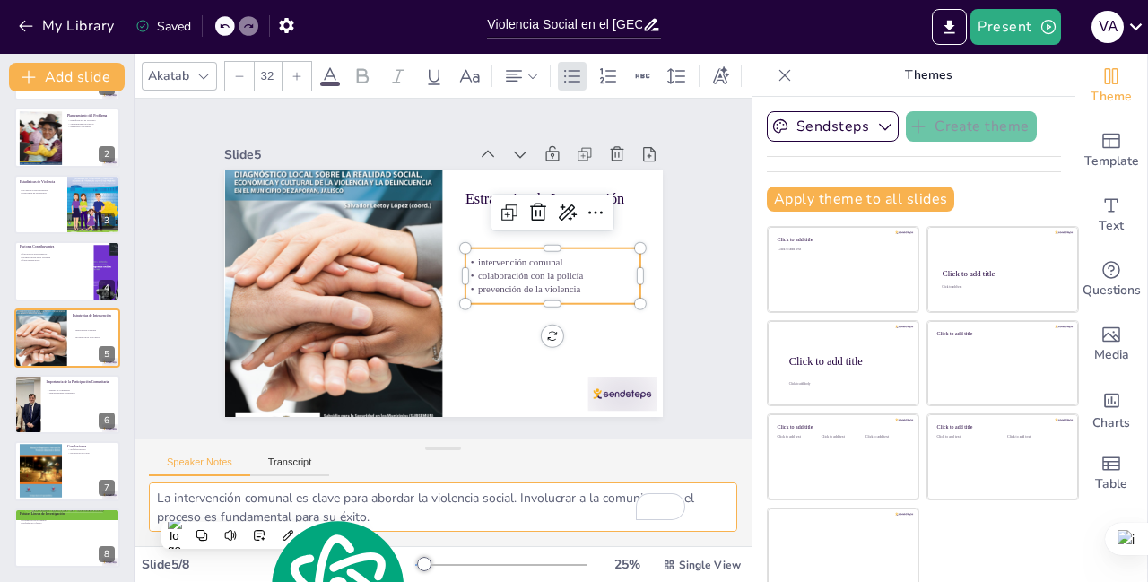
click at [257, 509] on textarea "La intervención comunal es clave para abordar la violencia social. Involucrar a…" at bounding box center [443, 507] width 589 height 49
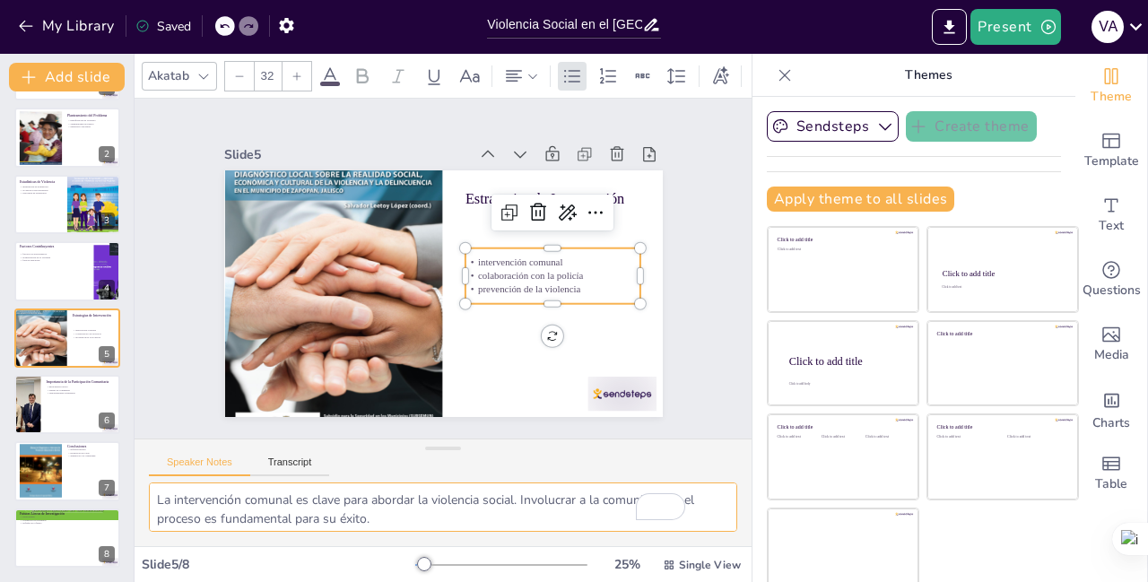
click at [179, 504] on textarea "La intervención comunal es clave para abordar la violencia social. Involucrar a…" at bounding box center [443, 507] width 589 height 49
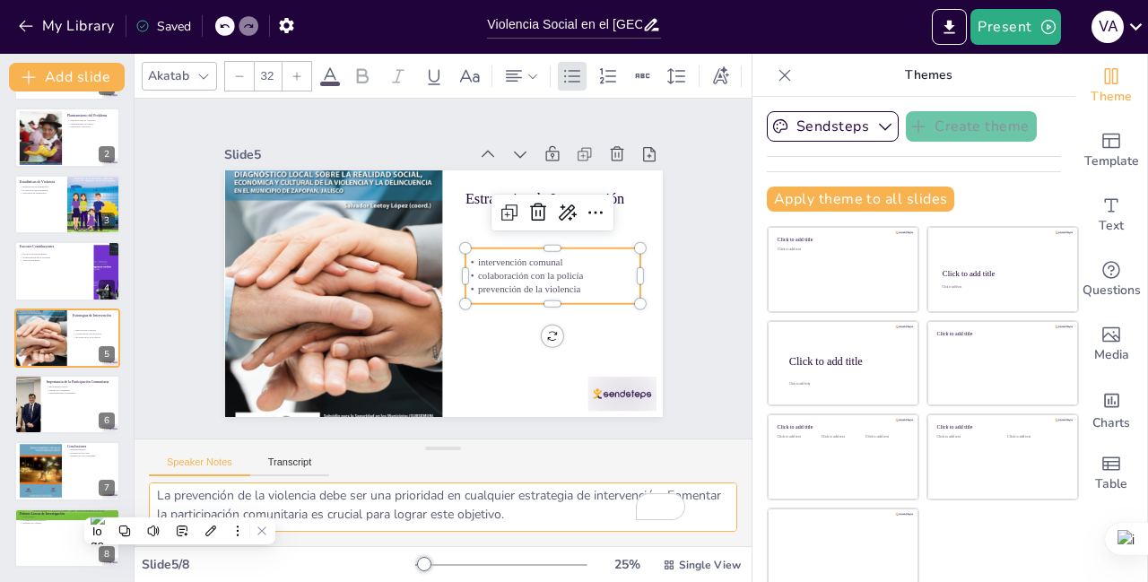
drag, startPoint x: 159, startPoint y: 499, endPoint x: 699, endPoint y: 517, distance: 540.4
click at [699, 517] on div "La intervención comunal es clave para abordar la violencia social. Involucrar a…" at bounding box center [443, 515] width 617 height 64
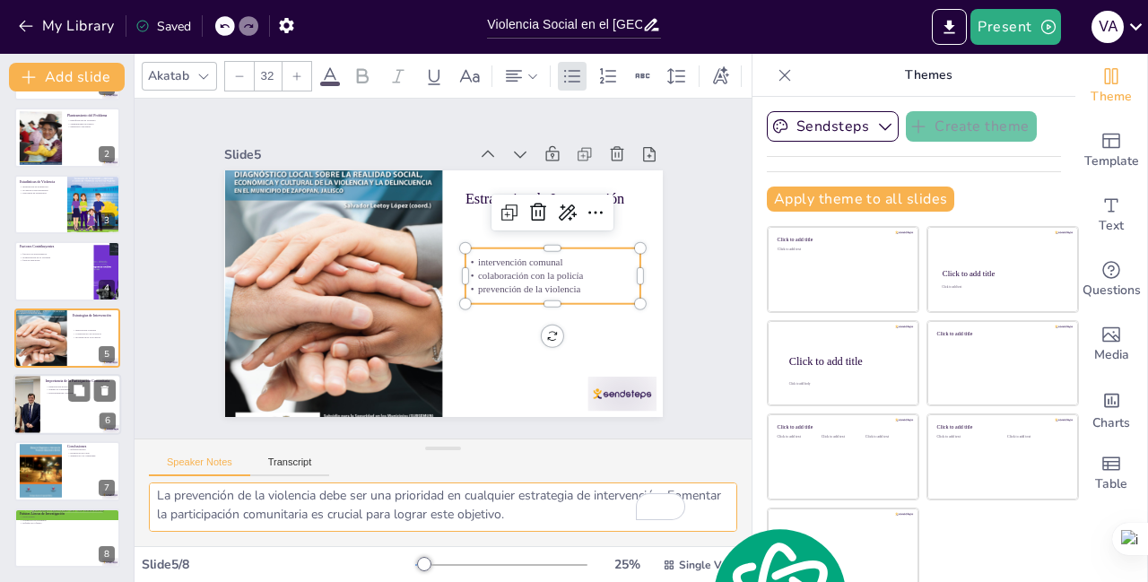
click at [63, 406] on div at bounding box center [67, 404] width 108 height 61
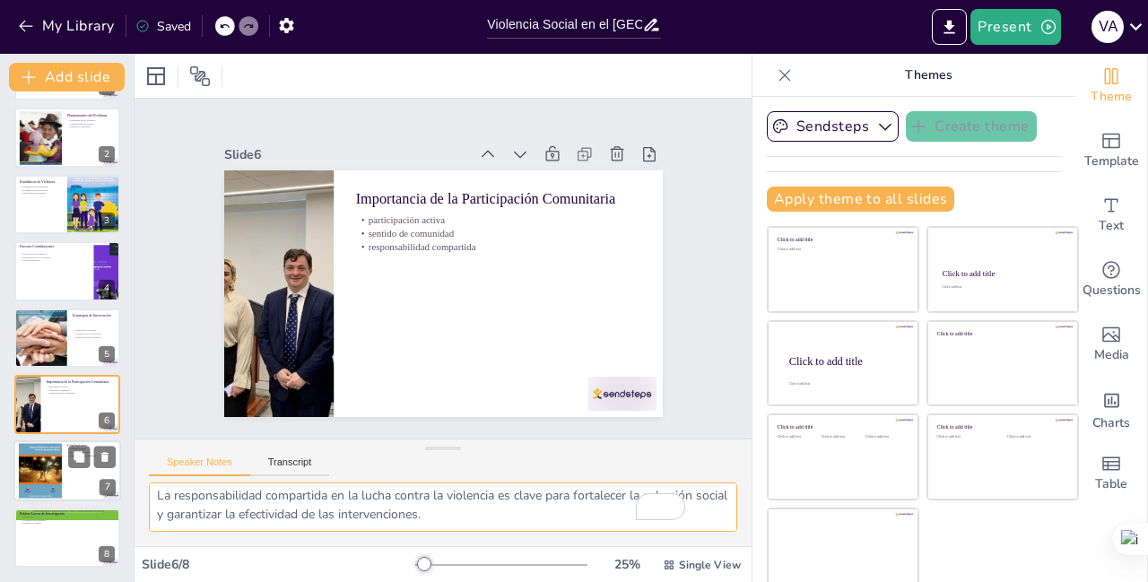
click at [64, 482] on div at bounding box center [67, 471] width 108 height 61
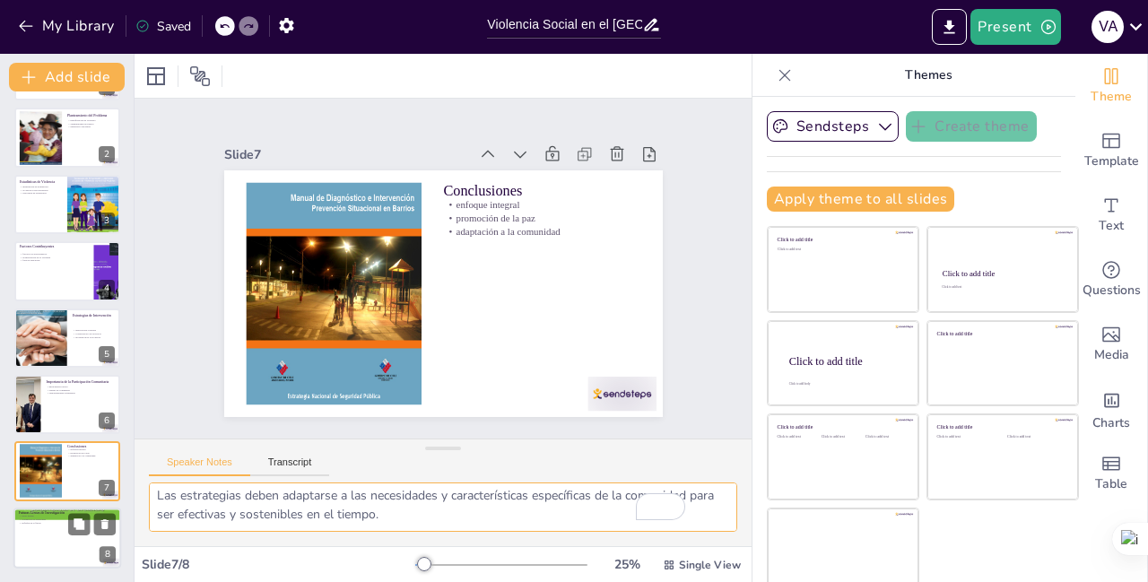
click at [48, 544] on div at bounding box center [67, 538] width 108 height 61
type textarea "Investigar los efectos de la violencia en la salud mental es crucial para enten…"
